Goal: Task Accomplishment & Management: Complete application form

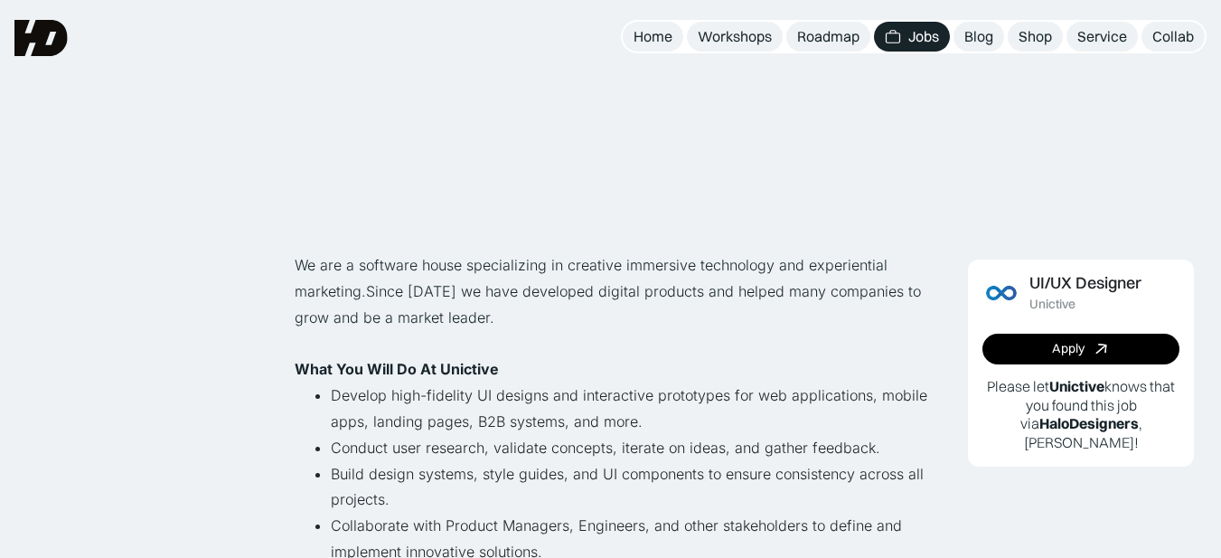
scroll to position [504, 0]
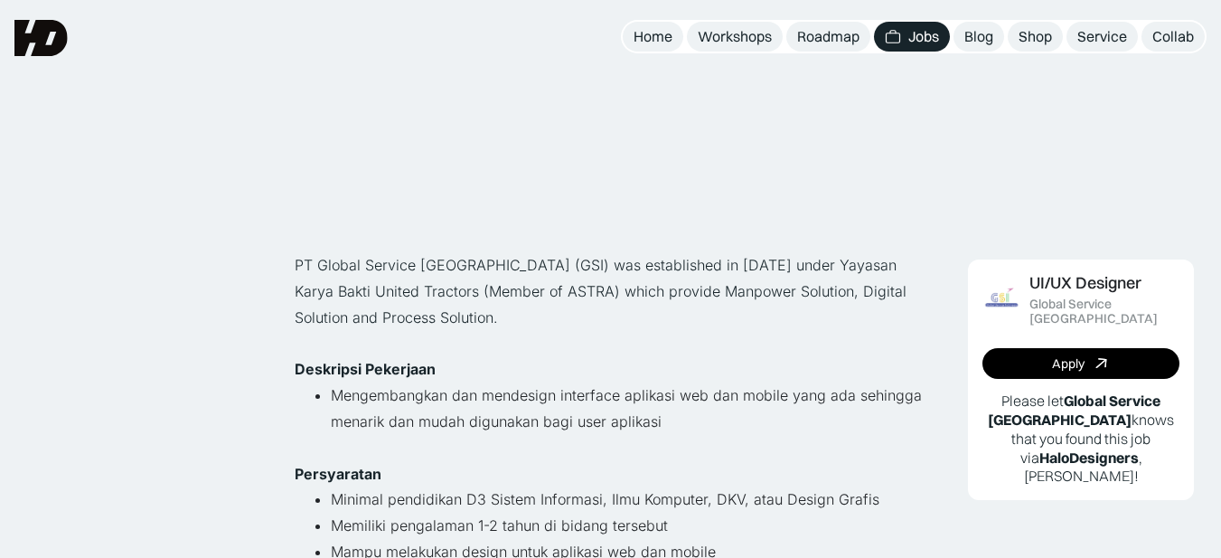
scroll to position [704, 0]
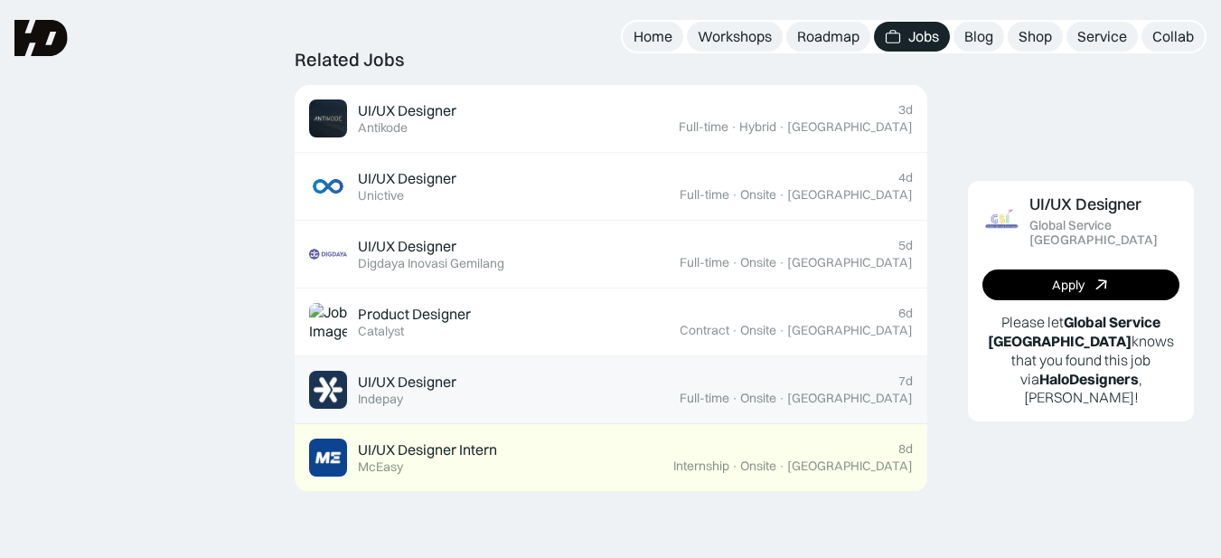
click at [729, 402] on div "Full-time" at bounding box center [705, 397] width 50 height 15
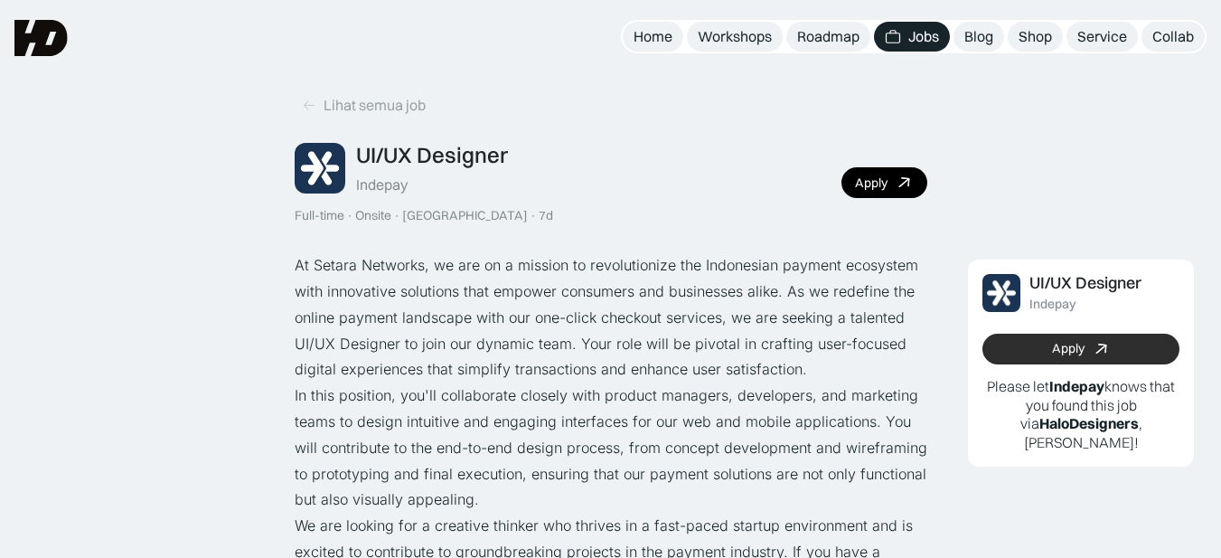
click at [996, 351] on link "Apply" at bounding box center [1080, 349] width 197 height 31
click at [308, 107] on icon at bounding box center [309, 105] width 14 height 15
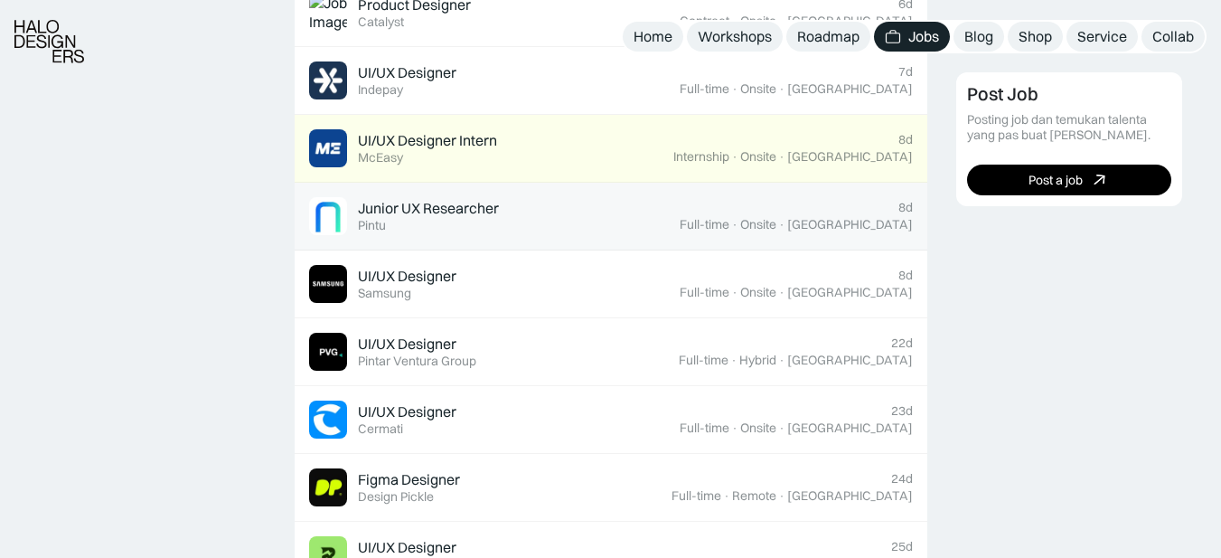
scroll to position [1068, 0]
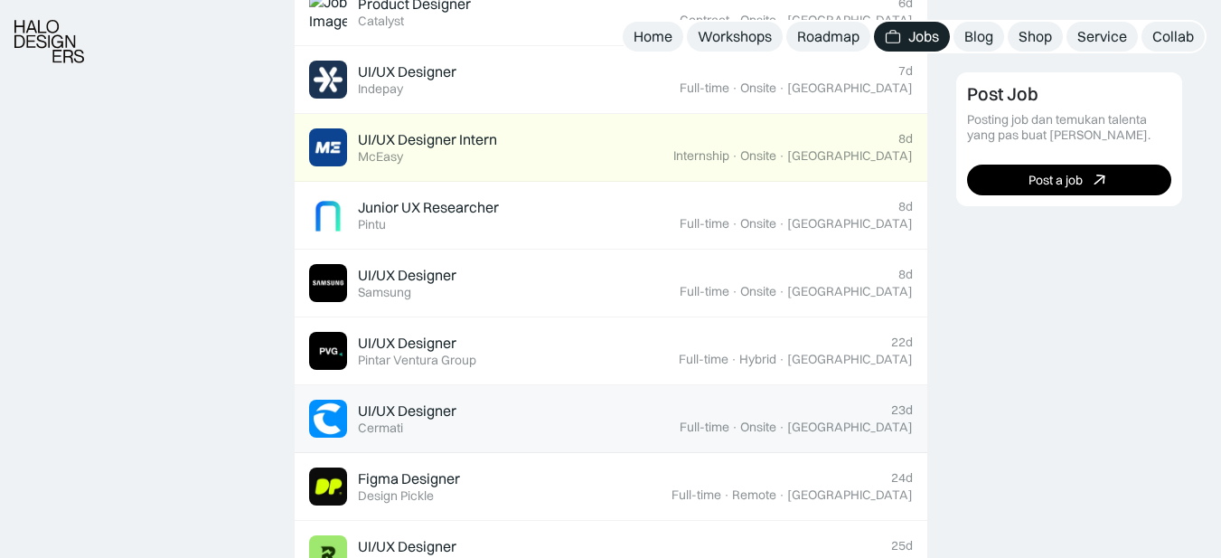
click at [533, 403] on div "UI/UX Designer Featured Cermati" at bounding box center [494, 418] width 371 height 38
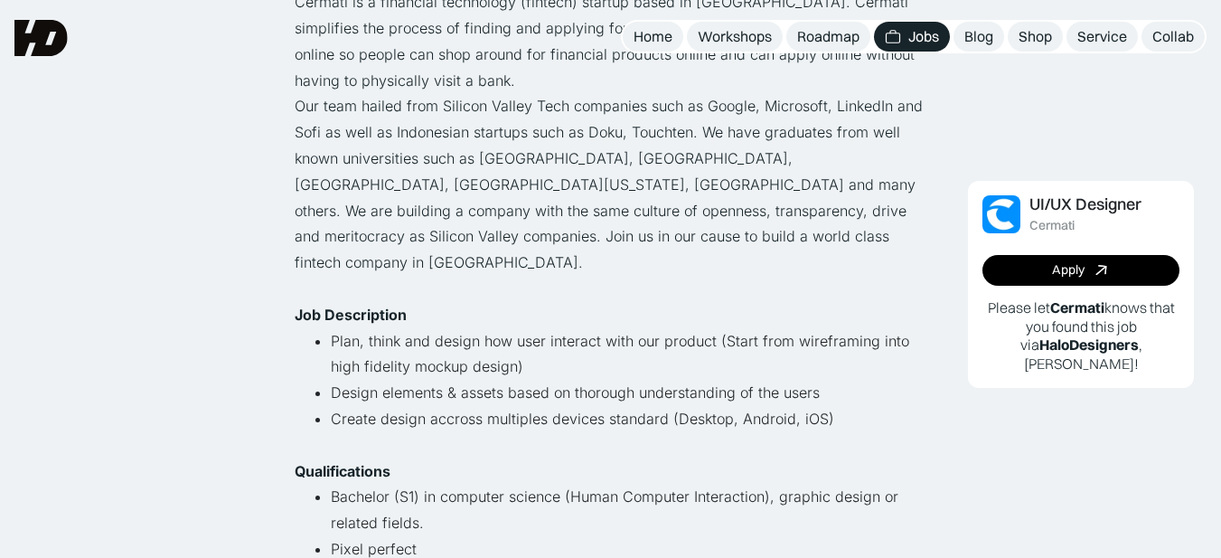
scroll to position [262, 0]
click at [1017, 263] on link "Apply" at bounding box center [1080, 270] width 197 height 31
